Goal: Task Accomplishment & Management: Use online tool/utility

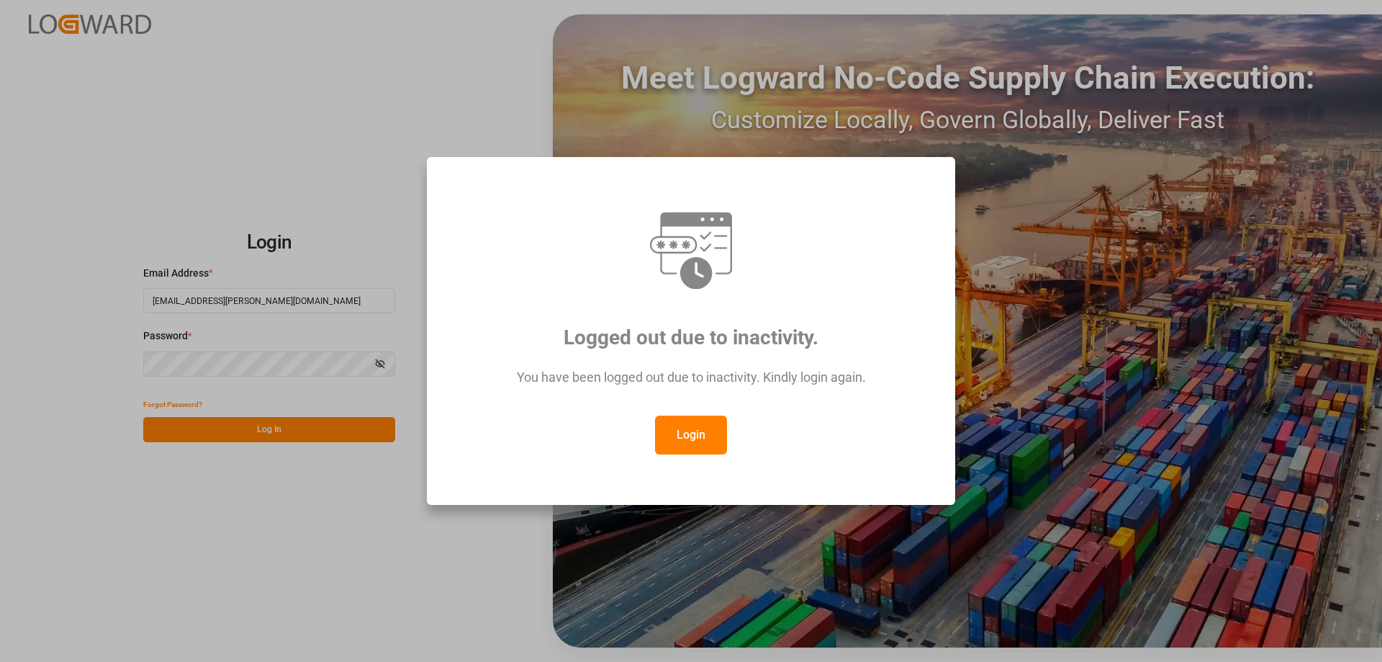
drag, startPoint x: 690, startPoint y: 426, endPoint x: 637, endPoint y: 439, distance: 55.0
click at [688, 428] on button "Login" at bounding box center [691, 434] width 72 height 39
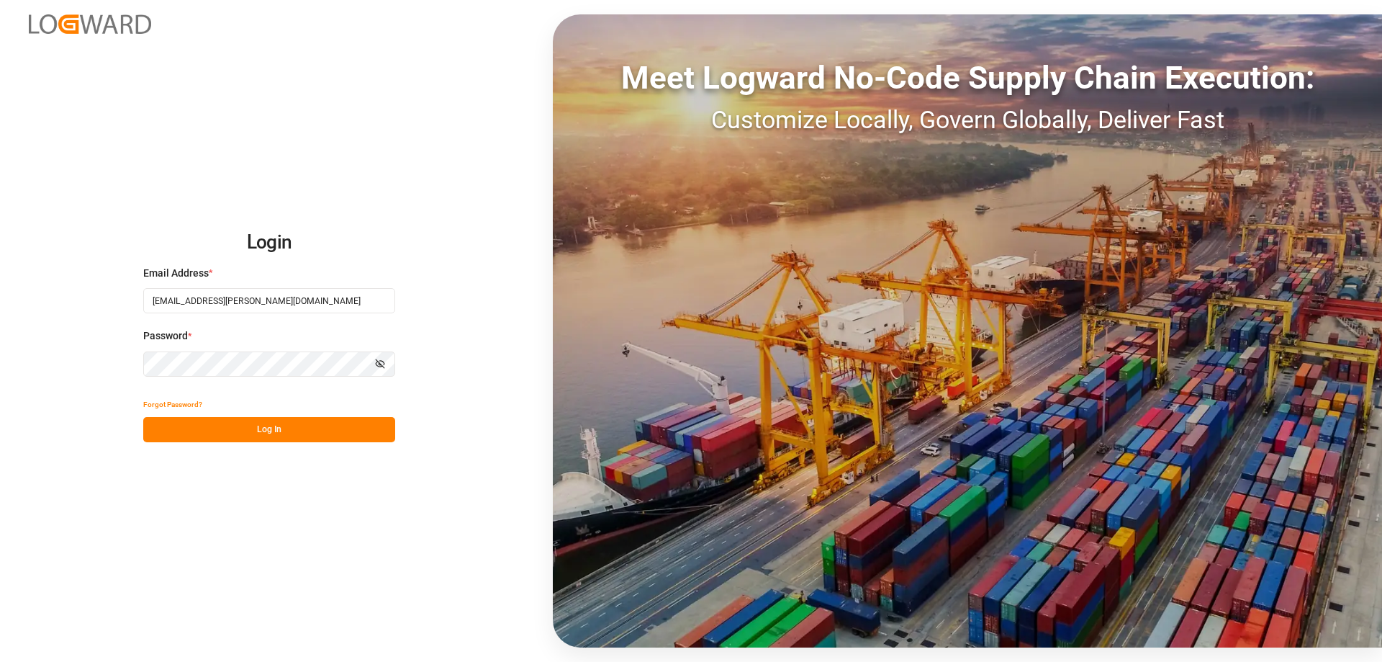
drag, startPoint x: 307, startPoint y: 440, endPoint x: 333, endPoint y: 408, distance: 40.5
click at [307, 439] on button "Log In" at bounding box center [269, 429] width 252 height 25
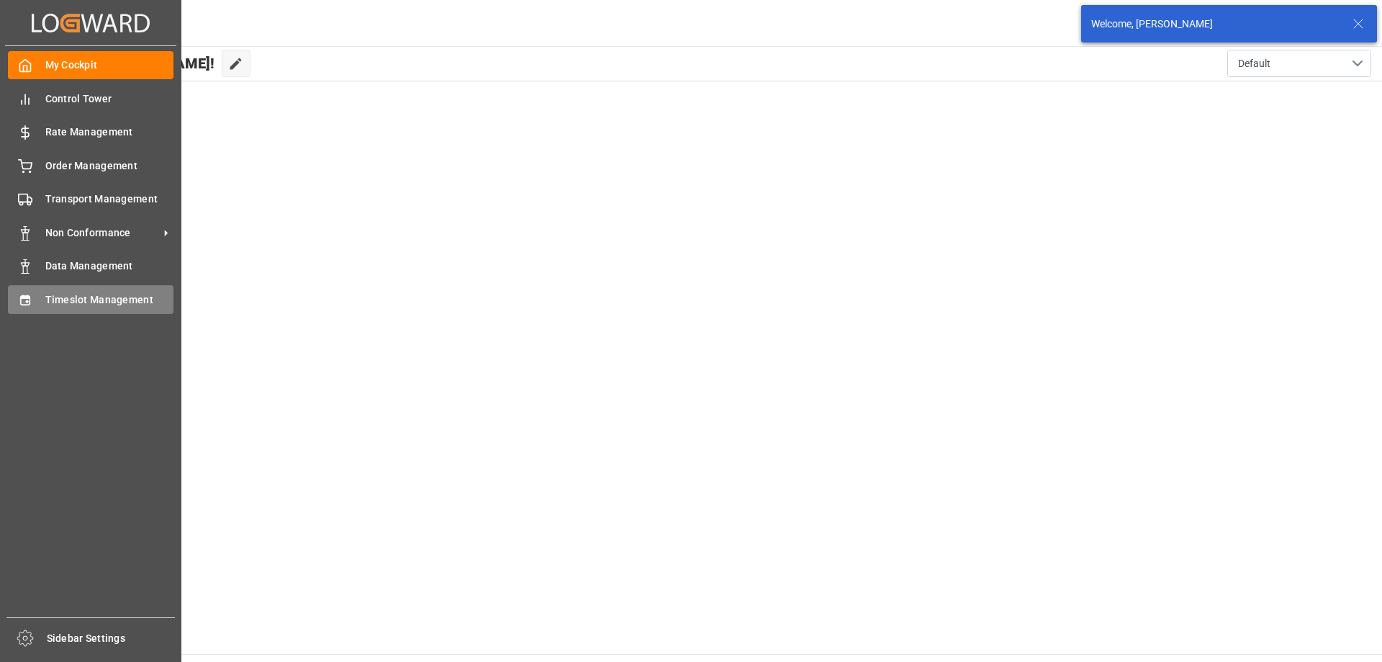
click at [44, 296] on div "Timeslot Management Timeslot Management" at bounding box center [91, 299] width 166 height 28
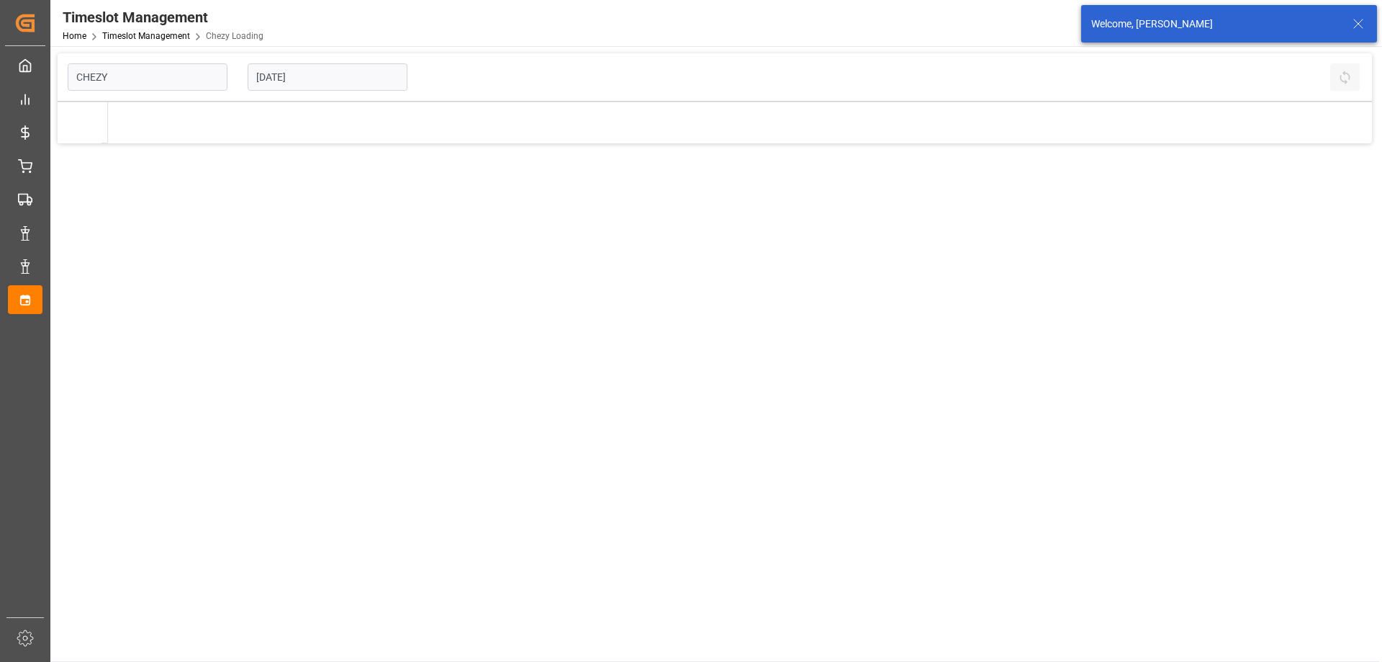
type input "Chezy Loading"
